Goal: Transaction & Acquisition: Download file/media

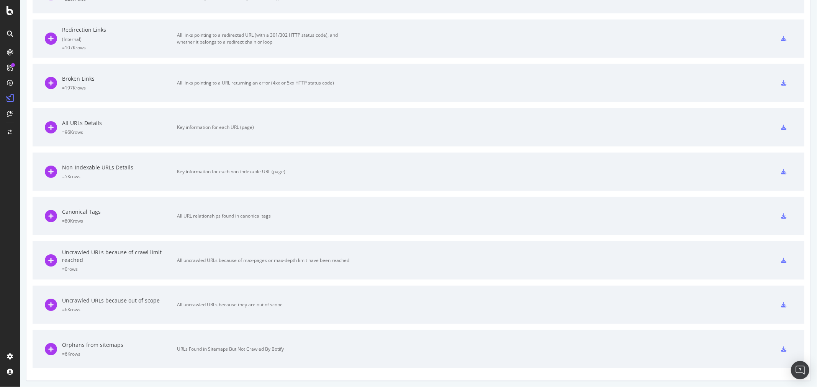
scroll to position [267, 0]
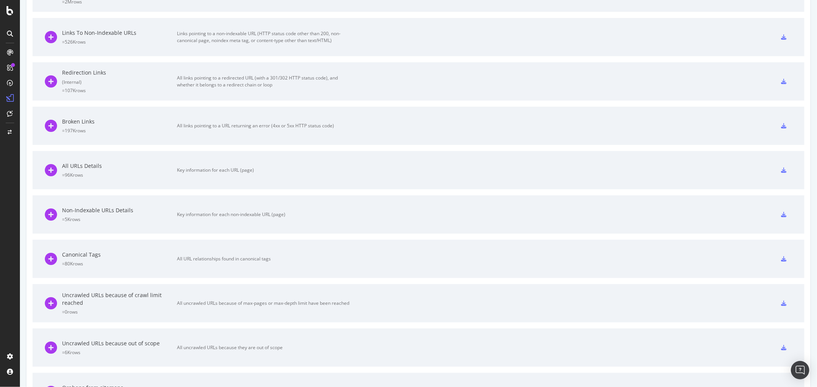
click at [544, 124] on icon at bounding box center [783, 125] width 5 height 5
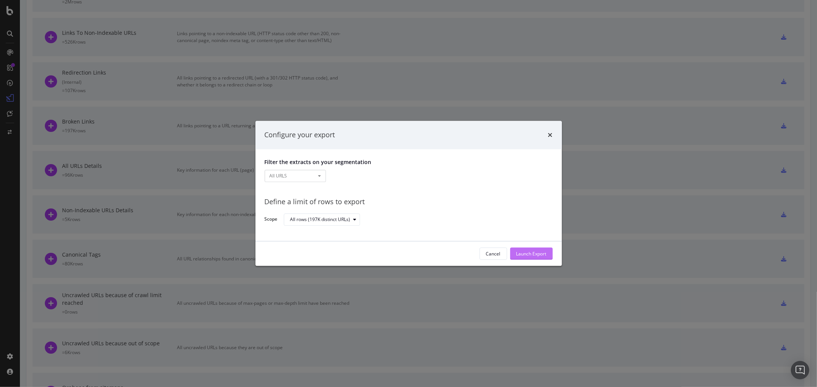
click at [534, 234] on div "Launch Export" at bounding box center [531, 254] width 30 height 7
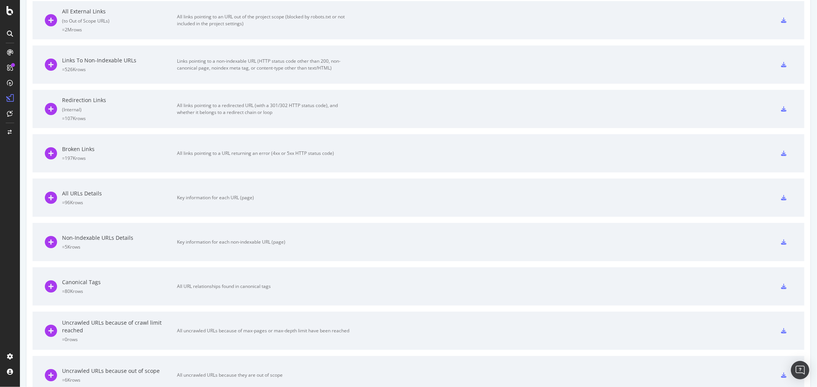
scroll to position [240, 0]
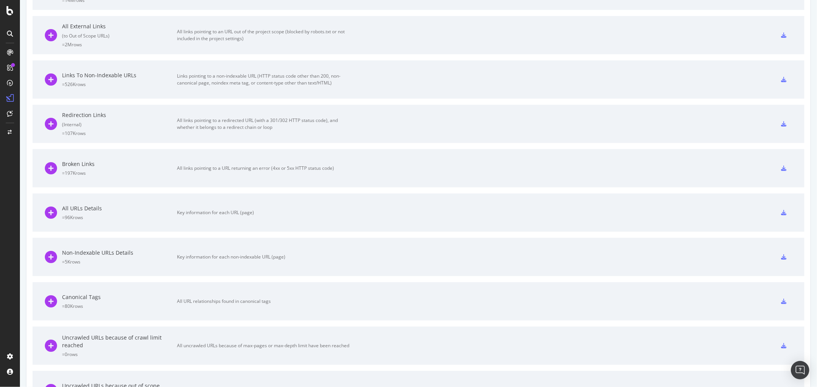
click at [544, 124] on icon at bounding box center [783, 123] width 5 height 5
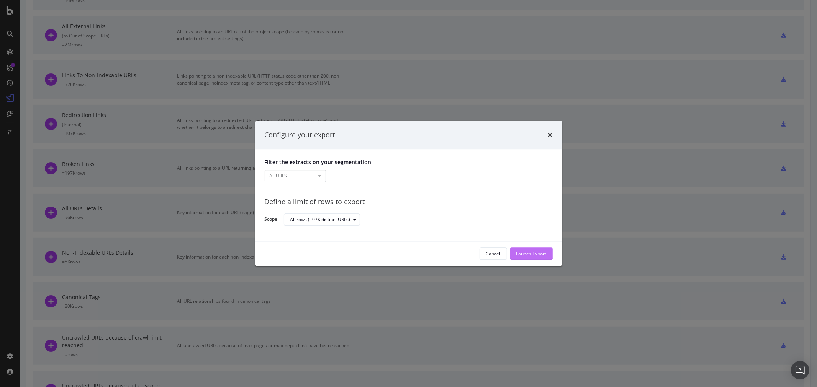
click at [526, 234] on div "Launch Export" at bounding box center [531, 253] width 30 height 11
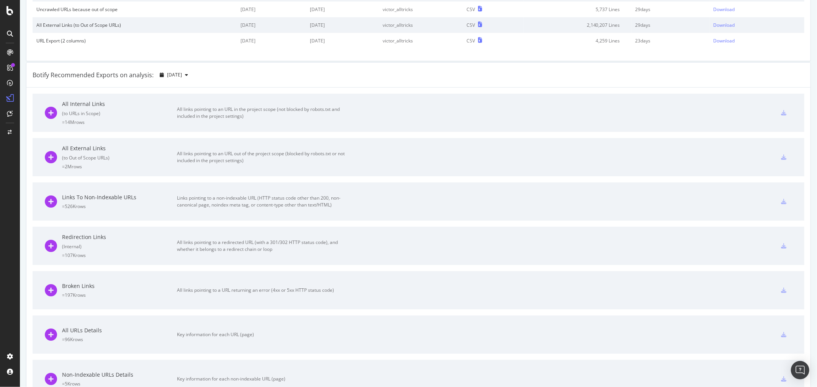
scroll to position [0, 0]
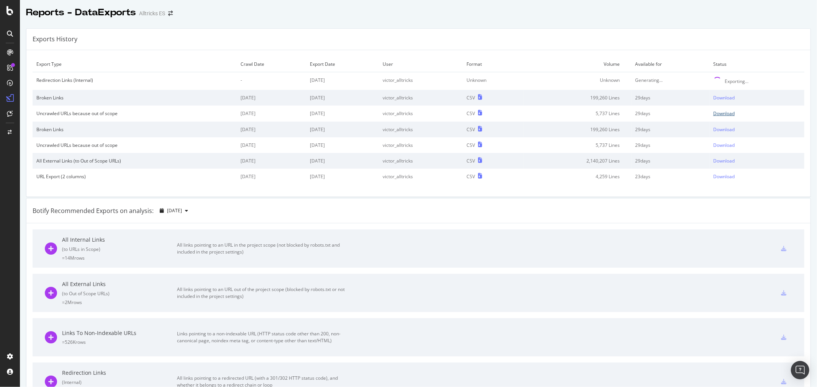
click at [544, 114] on div "Download" at bounding box center [723, 113] width 21 height 7
click at [544, 98] on div "Download" at bounding box center [723, 98] width 21 height 7
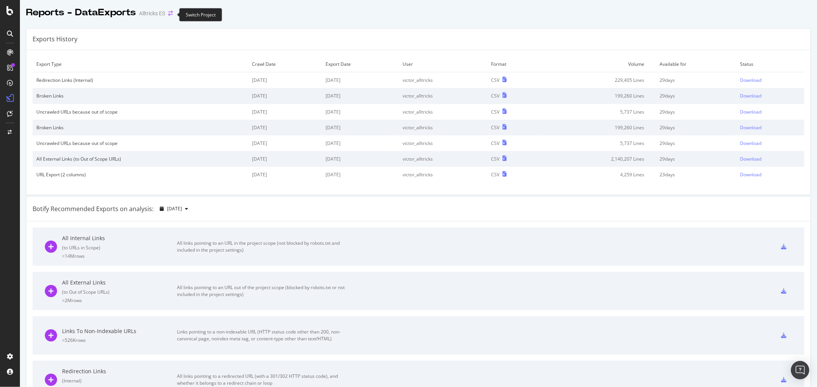
click at [173, 13] on icon "arrow-right-arrow-left" at bounding box center [170, 13] width 5 height 5
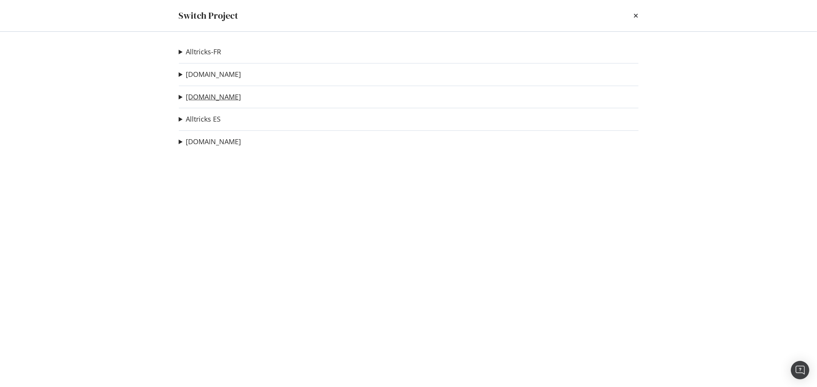
click at [207, 94] on link "[DOMAIN_NAME]" at bounding box center [213, 97] width 55 height 8
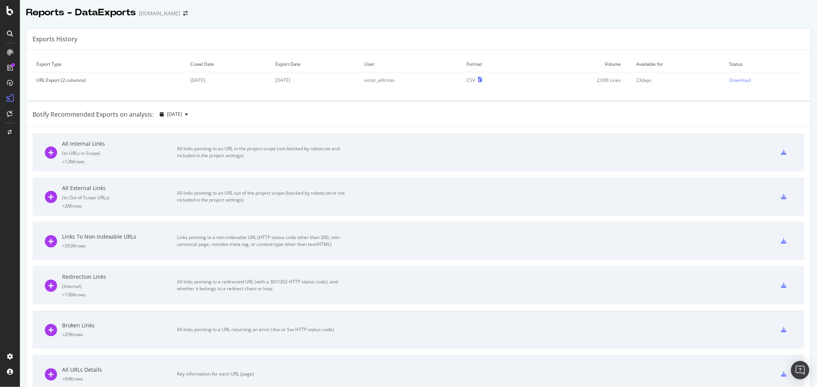
click at [544, 234] on div at bounding box center [783, 241] width 17 height 12
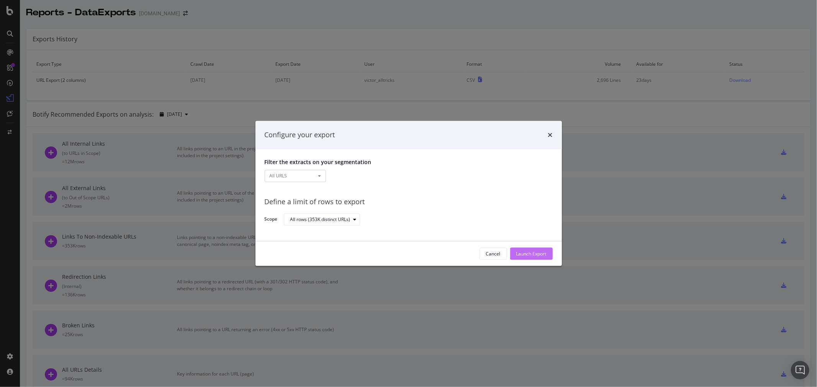
click at [536, 234] on div "Launch Export" at bounding box center [531, 254] width 30 height 7
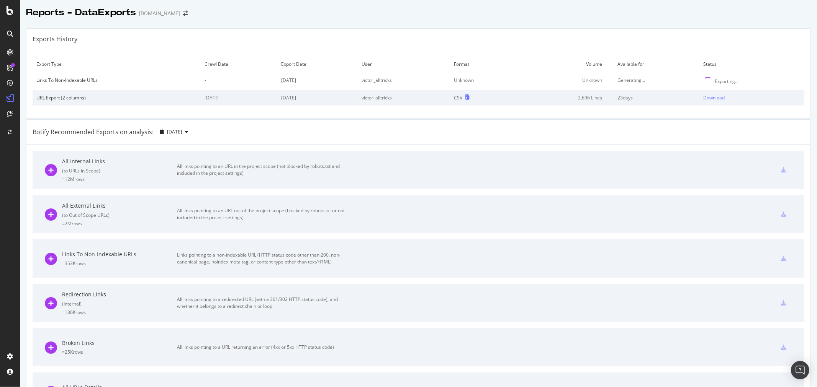
scroll to position [42, 0]
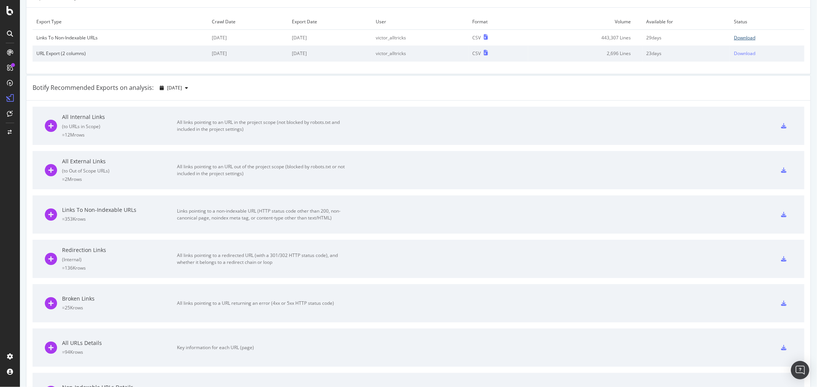
click at [544, 39] on div "Download" at bounding box center [744, 37] width 21 height 7
click at [544, 234] on div at bounding box center [783, 259] width 17 height 12
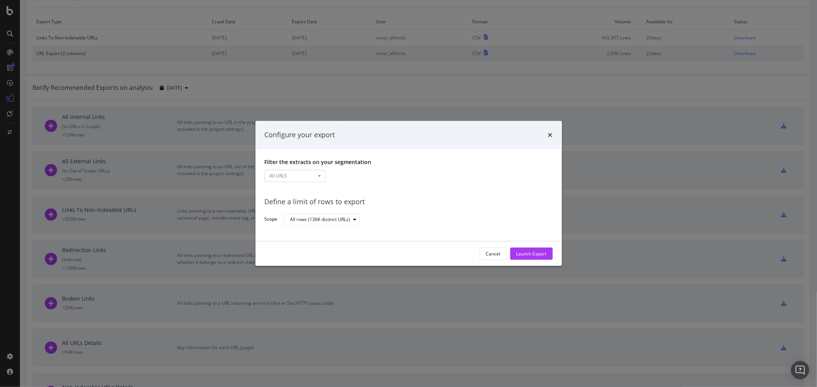
click at [521, 234] on div "Cancel Launch Export" at bounding box center [408, 254] width 306 height 25
click at [523, 234] on div "Launch Export" at bounding box center [531, 254] width 30 height 7
